Goal: Transaction & Acquisition: Purchase product/service

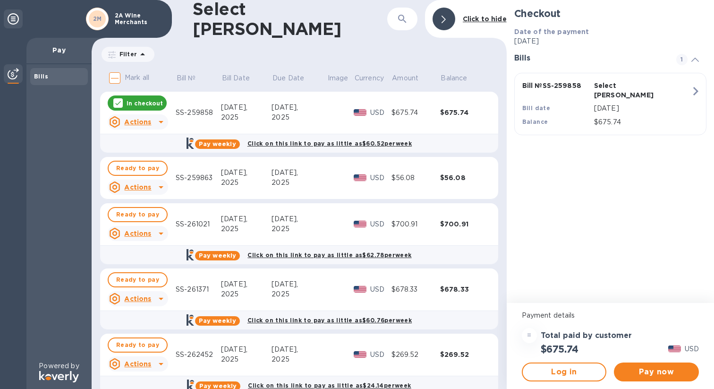
click at [158, 187] on icon at bounding box center [160, 186] width 11 height 11
click at [143, 190] on div at bounding box center [357, 194] width 714 height 389
click at [138, 168] on span "Ready to pay" at bounding box center [137, 168] width 43 height 11
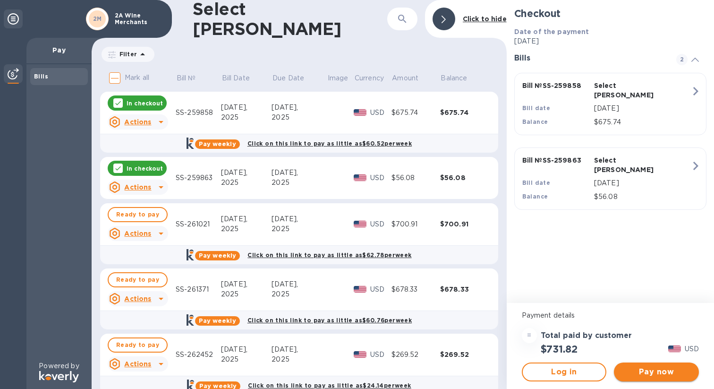
click at [645, 368] on span "Pay now" at bounding box center [657, 371] width 70 height 11
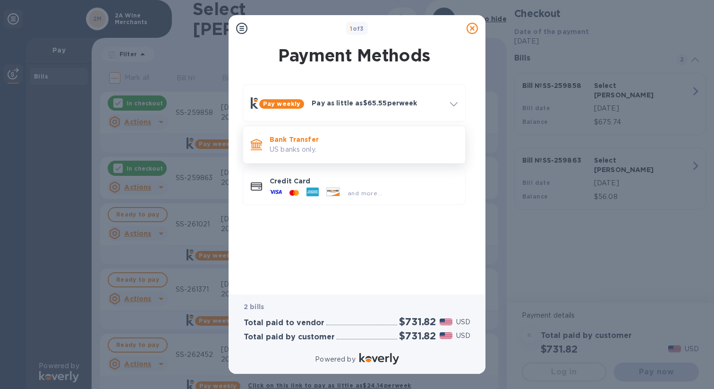
click at [366, 136] on p "Bank Transfer" at bounding box center [364, 139] width 188 height 9
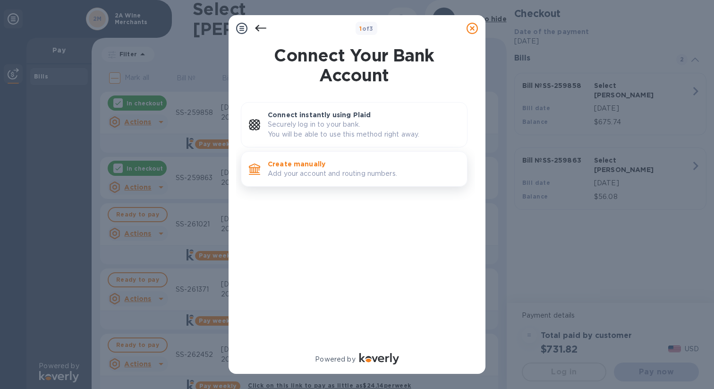
click at [358, 166] on p "Create manually" at bounding box center [364, 163] width 192 height 9
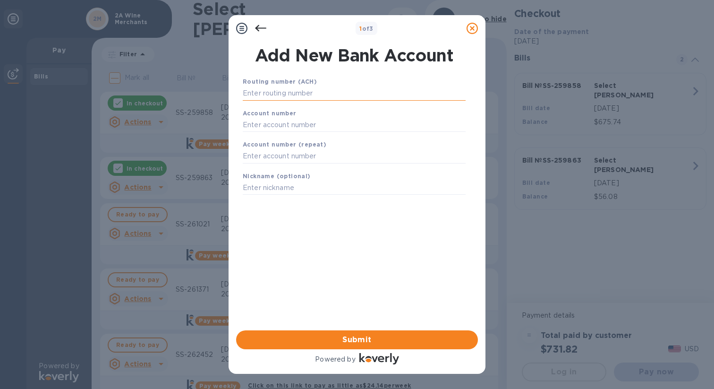
click at [328, 96] on input "text" at bounding box center [354, 93] width 223 height 14
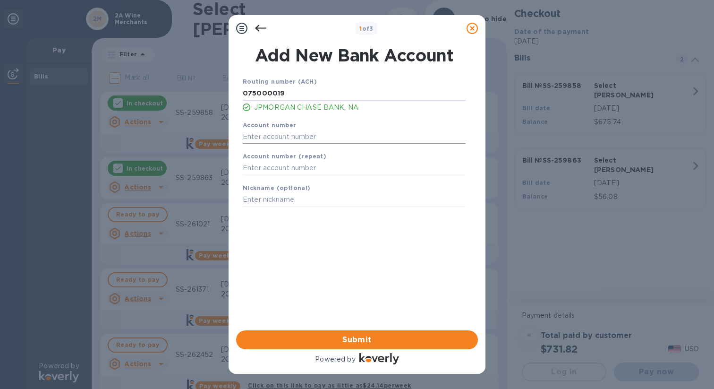
type input "075000019"
click at [300, 140] on input "text" at bounding box center [354, 136] width 223 height 14
type input "609918203"
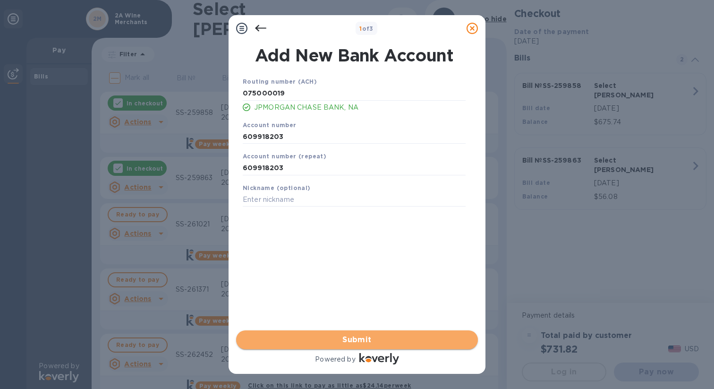
click at [357, 337] on span "Submit" at bounding box center [357, 339] width 227 height 11
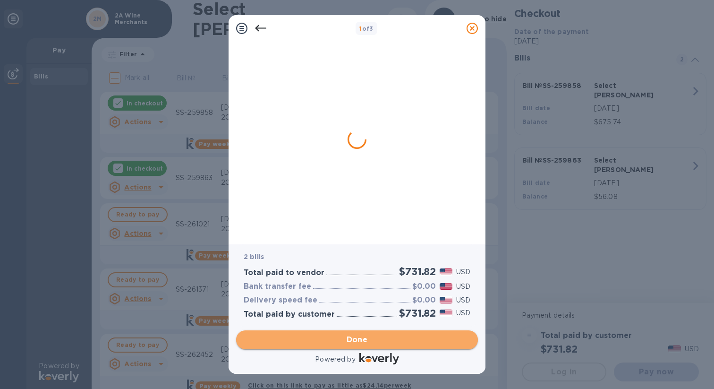
click at [360, 343] on span "Done" at bounding box center [357, 339] width 21 height 11
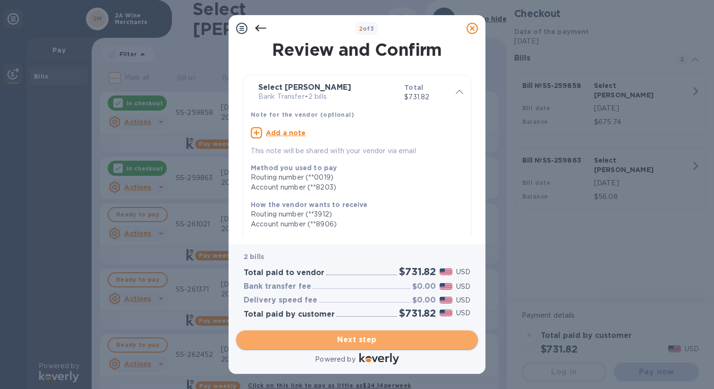
click at [372, 338] on span "Next step" at bounding box center [357, 339] width 227 height 11
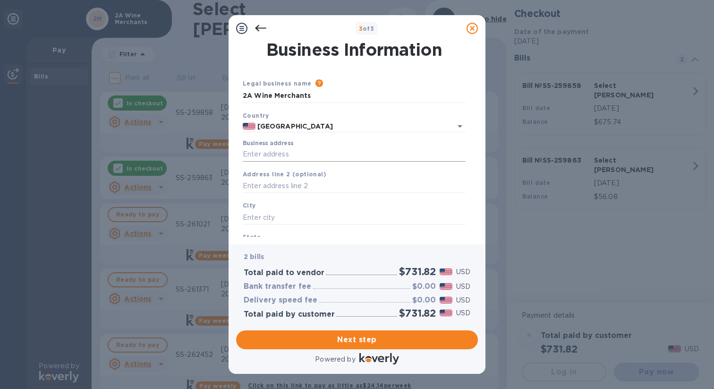
click at [334, 158] on input "Business address" at bounding box center [354, 154] width 223 height 14
type input "[STREET_ADDRESS]"
click at [292, 213] on div "City" at bounding box center [354, 213] width 231 height 32
click at [288, 220] on input "text" at bounding box center [354, 217] width 223 height 14
type input "m"
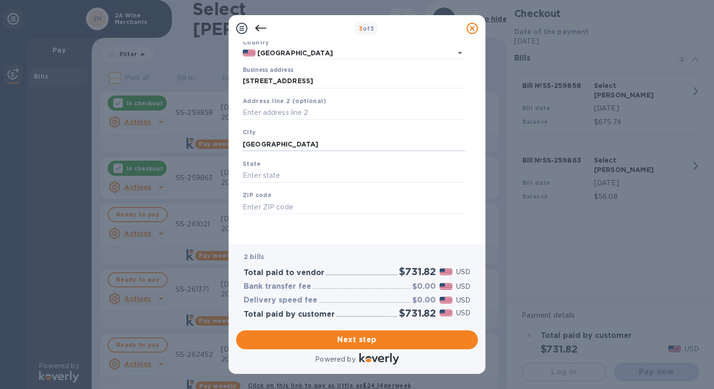
scroll to position [83, 0]
type input "[GEOGRAPHIC_DATA]"
type input "WI"
type input "53202"
click at [350, 345] on span "Next step" at bounding box center [357, 339] width 227 height 11
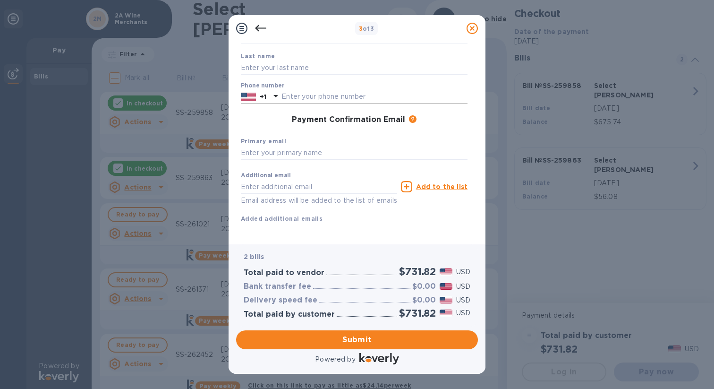
click at [321, 101] on input "text" at bounding box center [375, 97] width 186 height 14
type input "7737449463"
type input "[PERSON_NAME]"
type input "[PERSON_NAME][EMAIL_ADDRESS][DOMAIN_NAME]"
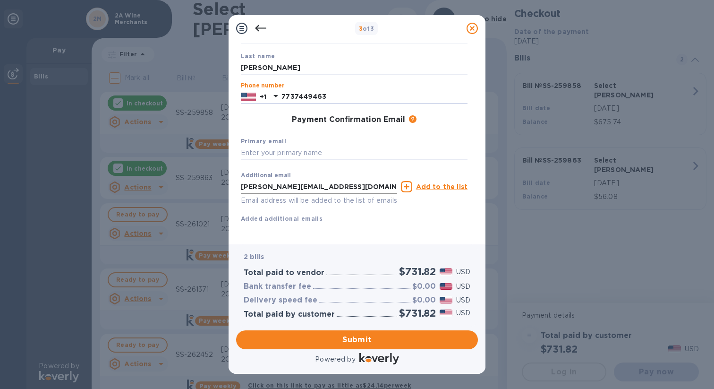
scroll to position [102, 0]
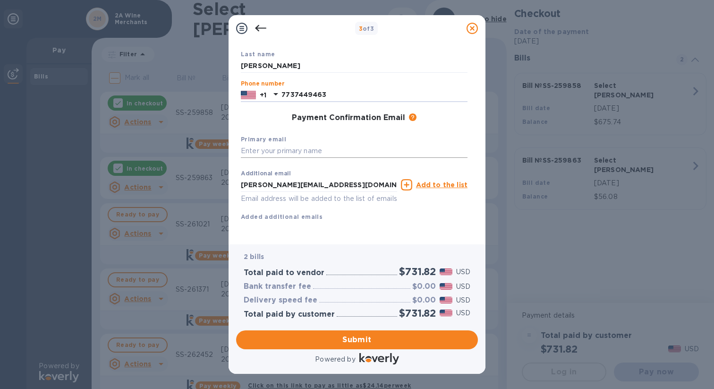
click at [317, 144] on input "text" at bounding box center [354, 151] width 227 height 14
type input "[PERSON_NAME][EMAIL_ADDRESS][DOMAIN_NAME]"
click at [345, 342] on span "Submit" at bounding box center [357, 339] width 227 height 11
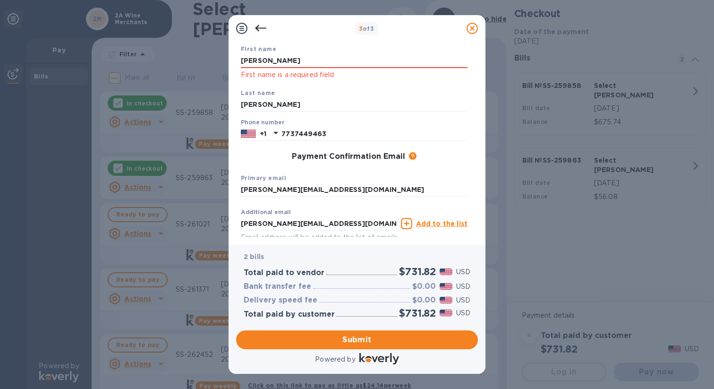
scroll to position [0, 0]
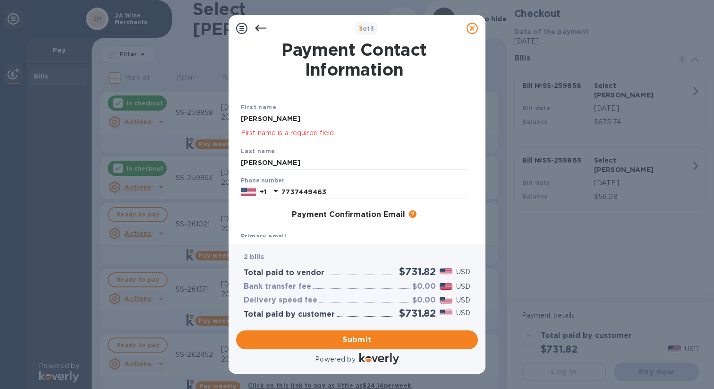
click at [370, 120] on input "[PERSON_NAME]" at bounding box center [354, 119] width 227 height 14
click at [414, 148] on div "Last name [PERSON_NAME]" at bounding box center [354, 158] width 234 height 32
click at [330, 122] on input "[PERSON_NAME]" at bounding box center [354, 119] width 227 height 14
type input "[PERSON_NAME]"
click at [392, 148] on div "Last name [PERSON_NAME]" at bounding box center [354, 158] width 234 height 32
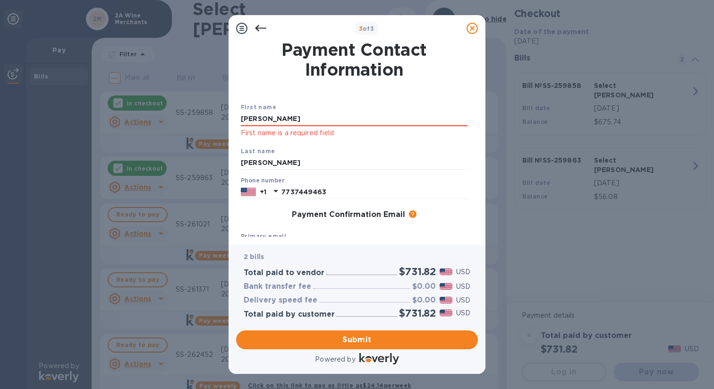
scroll to position [114, 0]
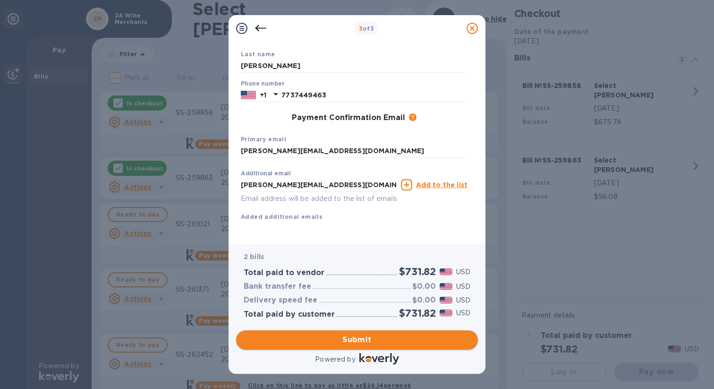
click at [363, 341] on span "Submit" at bounding box center [357, 339] width 227 height 11
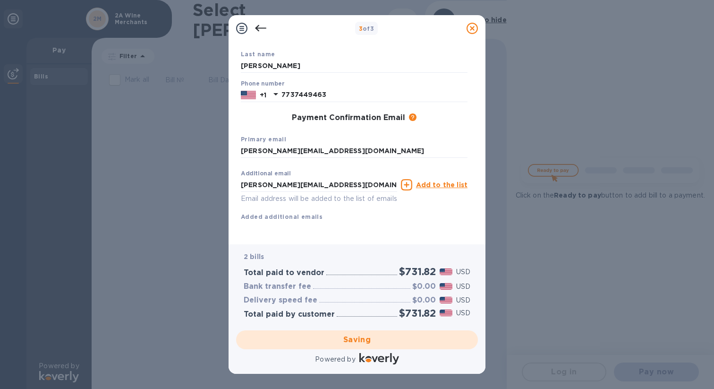
scroll to position [0, 0]
